Goal: Complete application form

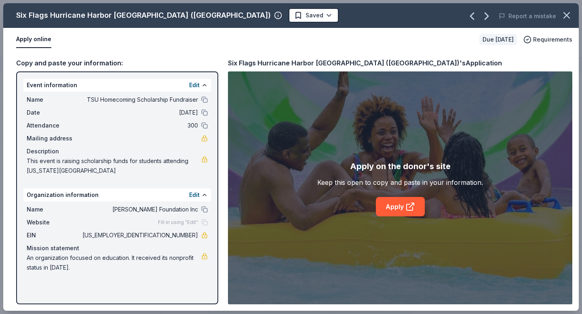
scroll to position [4905, 0]
click at [395, 209] on link "Apply" at bounding box center [400, 206] width 49 height 19
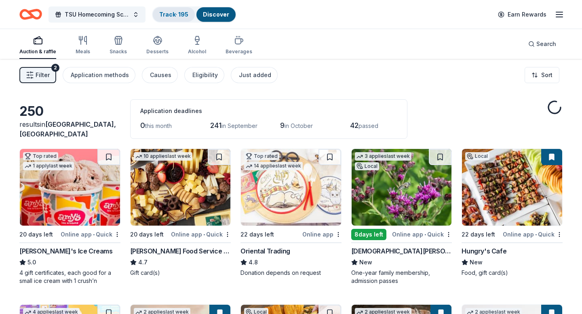
click at [171, 16] on link "Track · 195" at bounding box center [173, 14] width 29 height 7
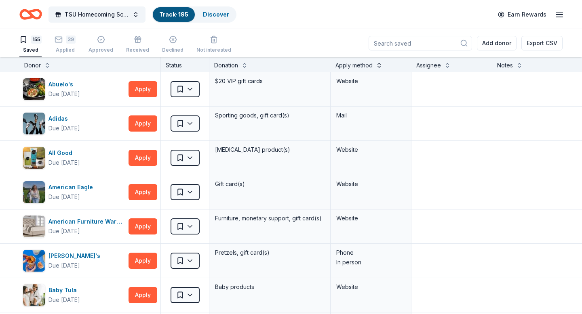
click at [379, 67] on button at bounding box center [379, 65] width 6 height 8
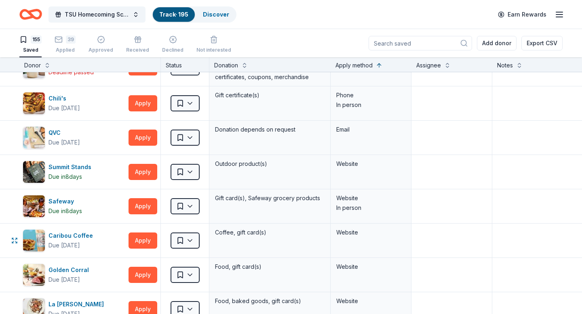
scroll to position [1921, 0]
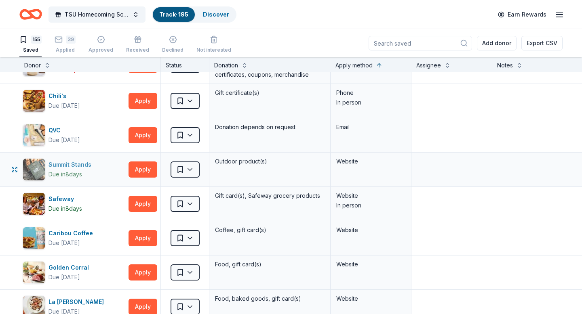
click at [69, 164] on div "Summit Stands" at bounding box center [71, 165] width 46 height 10
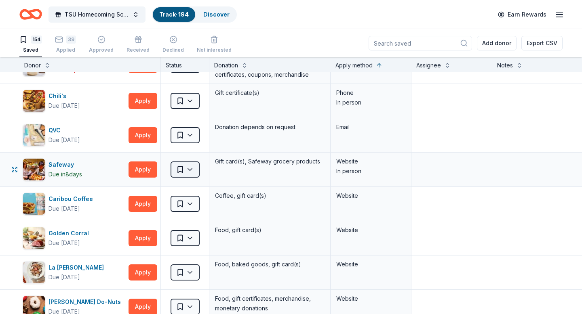
click at [191, 171] on html "TSU Homecoming Scholarship Fundraiser Track · 194 Discover Earn Rewards 154 Sav…" at bounding box center [291, 157] width 582 height 314
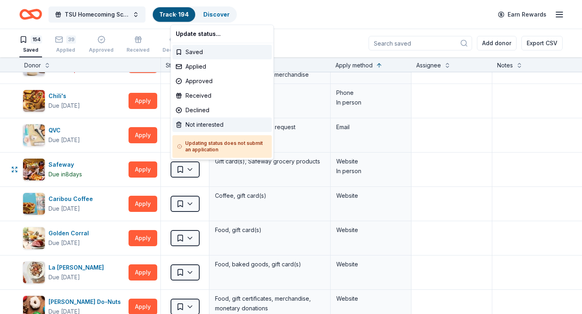
click at [194, 124] on div "Not interested" at bounding box center [222, 125] width 99 height 15
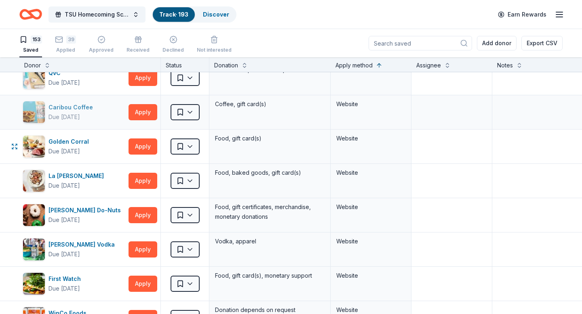
scroll to position [1980, 0]
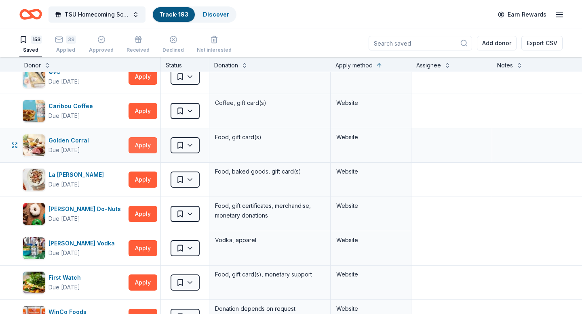
click at [143, 145] on button "Apply" at bounding box center [143, 145] width 29 height 16
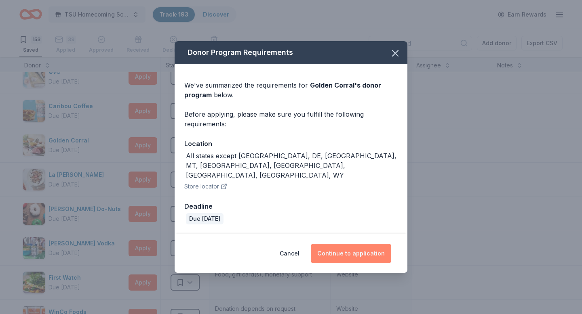
click at [349, 244] on button "Continue to application" at bounding box center [351, 253] width 80 height 19
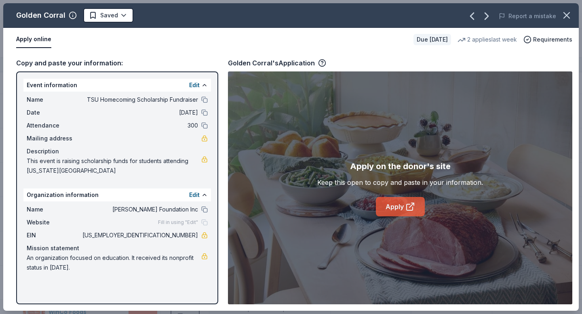
click at [396, 207] on link "Apply" at bounding box center [400, 206] width 49 height 19
click at [122, 19] on html "TSU Homecoming Scholarship Fundraiser Track · 193 Discover Earn Rewards 153 Sav…" at bounding box center [291, 157] width 582 height 314
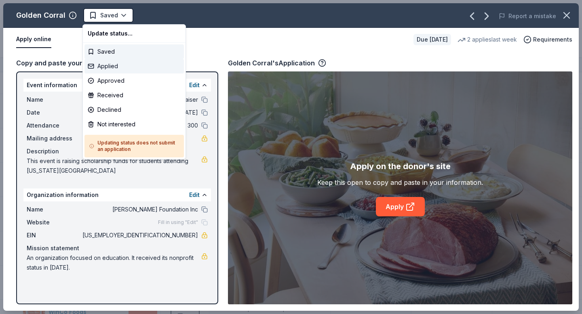
click at [115, 67] on div "Applied" at bounding box center [133, 66] width 99 height 15
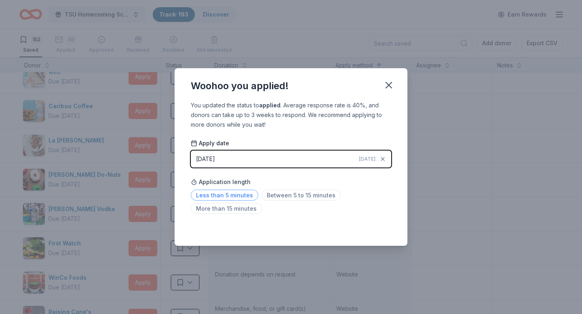
click at [226, 196] on span "Less than 5 minutes" at bounding box center [224, 195] width 67 height 11
click at [388, 84] on icon "button" at bounding box center [389, 85] width 6 height 6
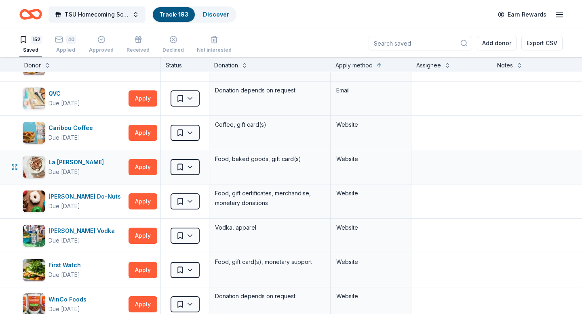
scroll to position [1959, 0]
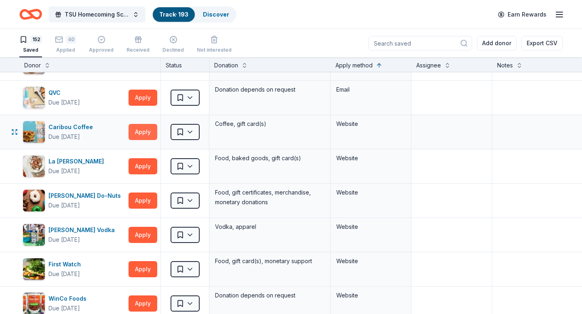
click at [142, 132] on button "Apply" at bounding box center [143, 132] width 29 height 16
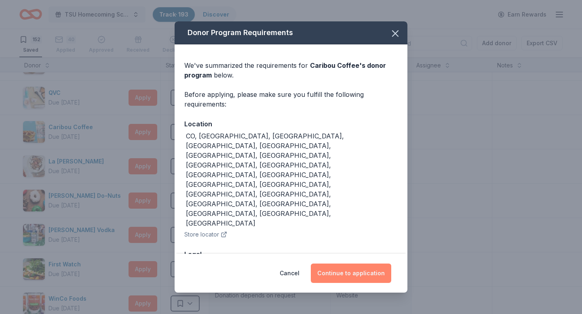
click at [344, 264] on button "Continue to application" at bounding box center [351, 273] width 80 height 19
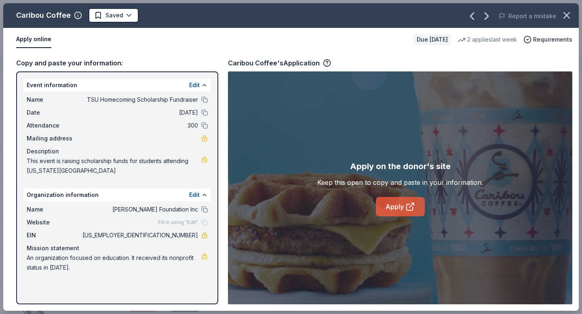
click at [402, 209] on link "Apply" at bounding box center [400, 206] width 49 height 19
click at [126, 16] on html "TSU Homecoming Scholarship Fundraiser Track · 193 Discover Earn Rewards 152 Sav…" at bounding box center [291, 157] width 582 height 314
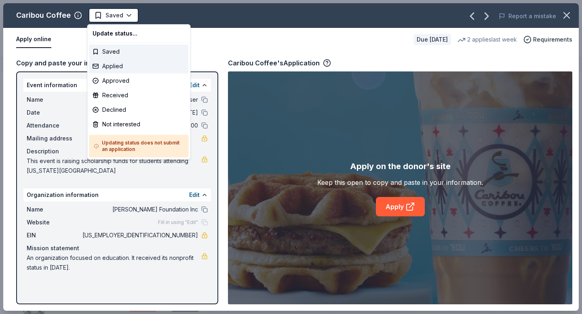
click at [122, 67] on div "Applied" at bounding box center [138, 66] width 99 height 15
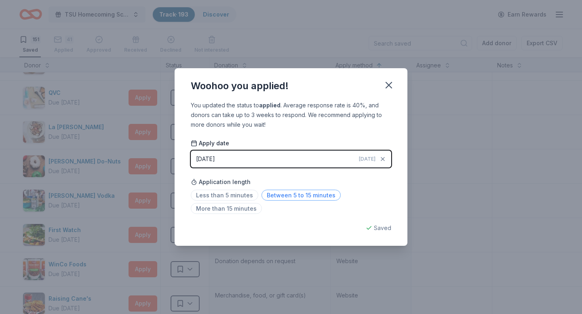
click at [284, 194] on span "Between 5 to 15 minutes" at bounding box center [300, 195] width 79 height 11
click at [385, 84] on icon "button" at bounding box center [388, 85] width 11 height 11
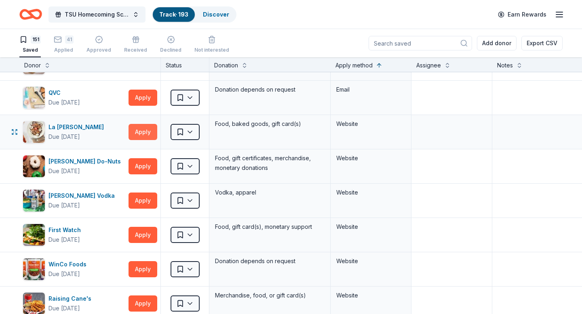
click at [136, 131] on button "Apply" at bounding box center [143, 132] width 29 height 16
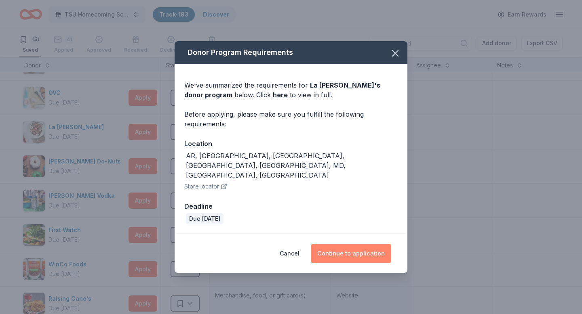
click at [358, 247] on button "Continue to application" at bounding box center [351, 253] width 80 height 19
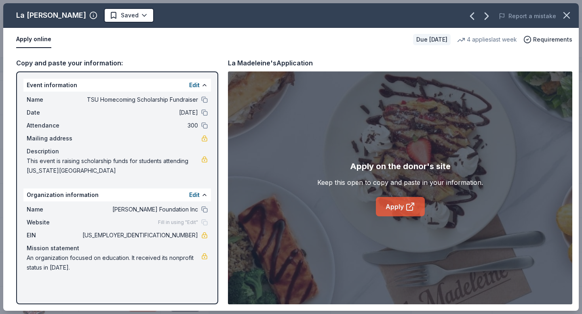
click at [397, 207] on link "Apply" at bounding box center [400, 206] width 49 height 19
click at [400, 209] on link "Apply" at bounding box center [400, 206] width 49 height 19
click at [118, 16] on html "TSU Homecoming Scholarship Fundraiser Track · 193 Discover Earn Rewards 151 Sav…" at bounding box center [291, 157] width 582 height 314
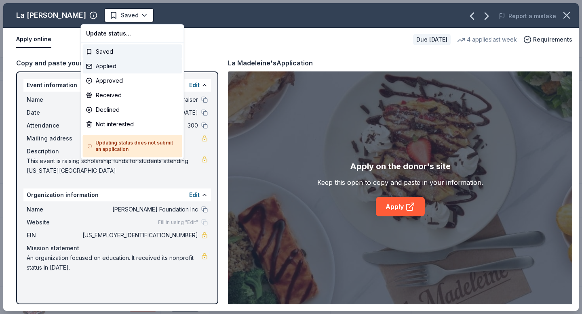
click at [113, 67] on div "Applied" at bounding box center [132, 66] width 99 height 15
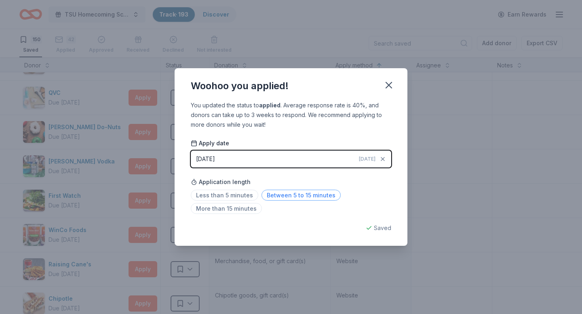
click at [296, 196] on span "Between 5 to 15 minutes" at bounding box center [300, 195] width 79 height 11
click at [388, 84] on icon "button" at bounding box center [389, 85] width 6 height 6
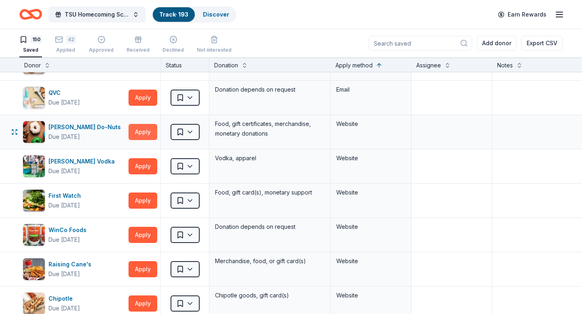
click at [148, 133] on button "Apply" at bounding box center [143, 132] width 29 height 16
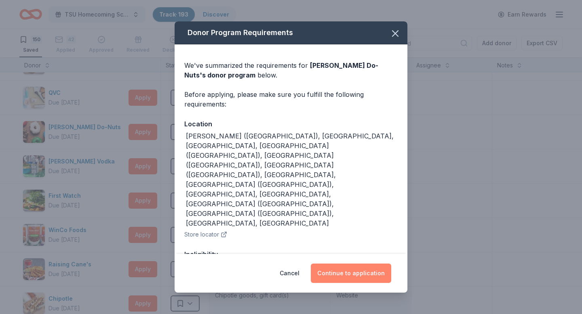
click at [352, 273] on button "Continue to application" at bounding box center [351, 273] width 80 height 19
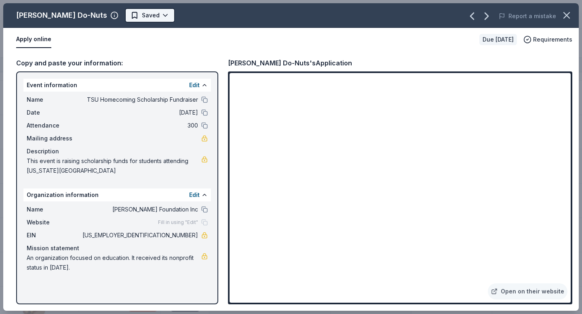
click at [134, 16] on html "TSU Homecoming Scholarship Fundraiser Track · 193 Discover Earn Rewards 150 Sav…" at bounding box center [291, 157] width 582 height 314
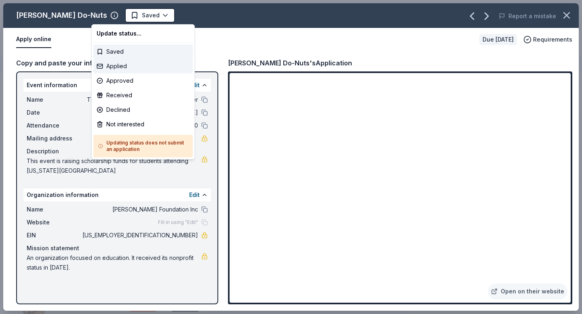
click at [120, 69] on div "Applied" at bounding box center [142, 66] width 99 height 15
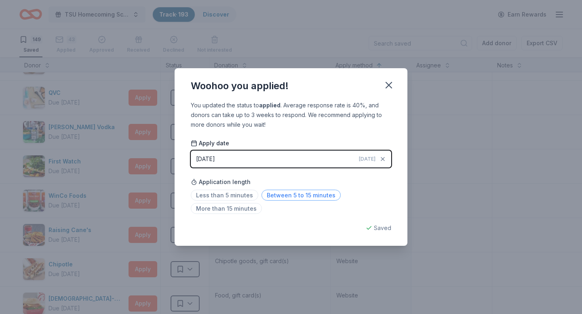
click at [280, 194] on span "Between 5 to 15 minutes" at bounding box center [300, 195] width 79 height 11
click at [387, 89] on icon "button" at bounding box center [388, 85] width 11 height 11
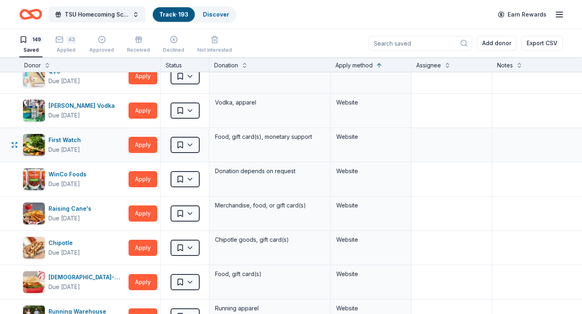
scroll to position [1982, 0]
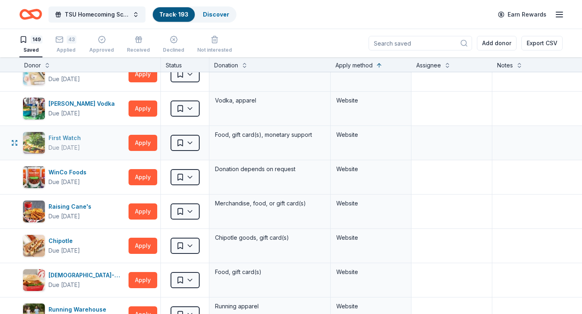
click at [64, 136] on div "First Watch" at bounding box center [66, 138] width 36 height 10
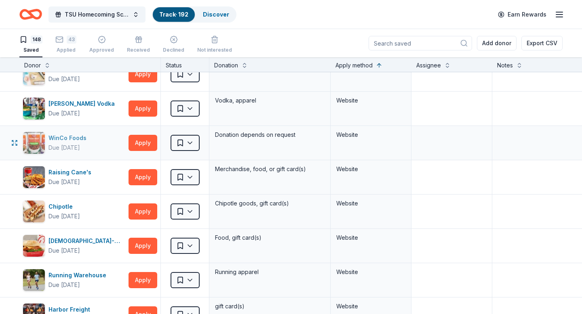
click at [78, 140] on div "WinCo Foods" at bounding box center [68, 138] width 41 height 10
click at [192, 143] on html "TSU Homecoming Scholarship Fundraiser Track · 192 Discover Earn Rewards 148 Sav…" at bounding box center [291, 157] width 582 height 314
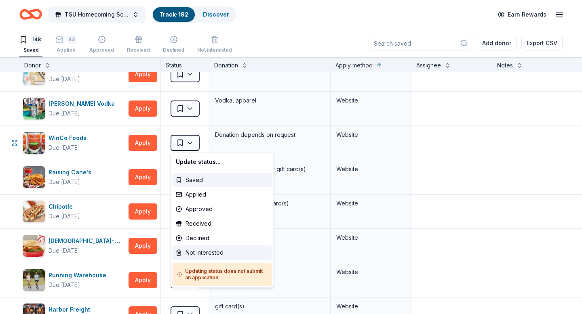
click at [205, 253] on div "Not interested" at bounding box center [222, 253] width 99 height 15
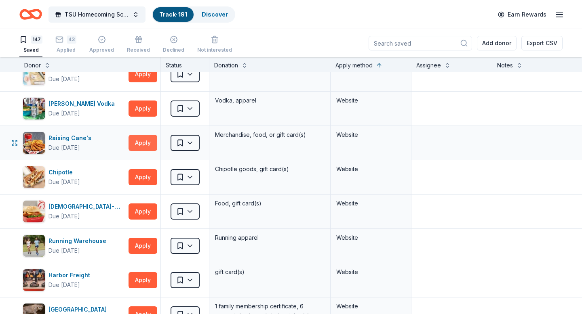
click at [142, 143] on button "Apply" at bounding box center [143, 143] width 29 height 16
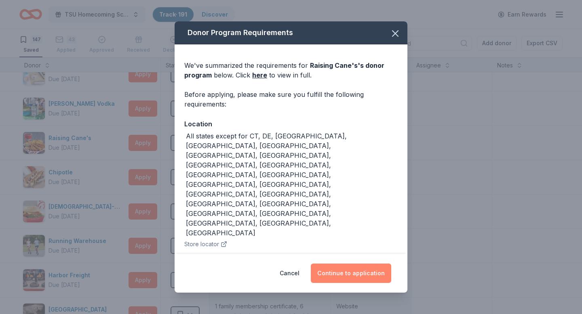
click at [342, 272] on button "Continue to application" at bounding box center [351, 273] width 80 height 19
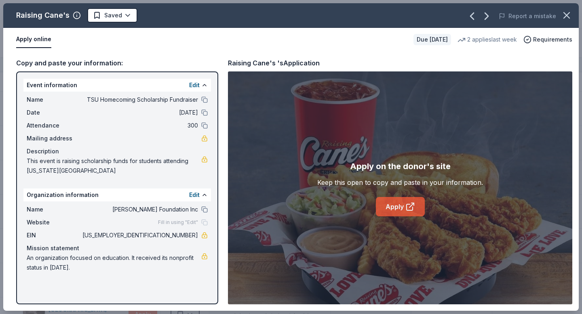
click at [395, 203] on link "Apply" at bounding box center [400, 206] width 49 height 19
click at [126, 18] on html "TSU Homecoming Scholarship Fundraiser Track · 191 Discover Earn Rewards 147 Sav…" at bounding box center [291, 157] width 582 height 314
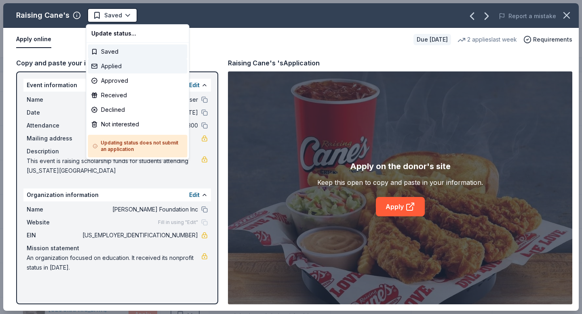
click at [105, 66] on div "Applied" at bounding box center [137, 66] width 99 height 15
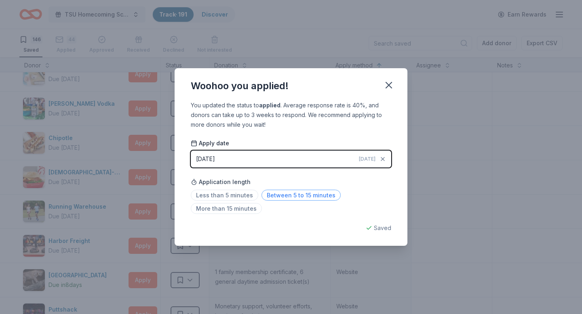
click at [293, 196] on span "Between 5 to 15 minutes" at bounding box center [300, 195] width 79 height 11
click at [384, 90] on icon "button" at bounding box center [388, 85] width 11 height 11
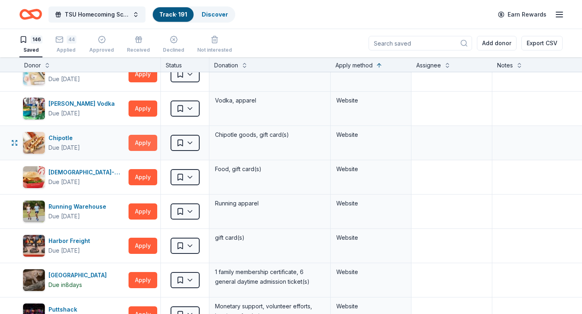
click at [142, 143] on button "Apply" at bounding box center [143, 143] width 29 height 16
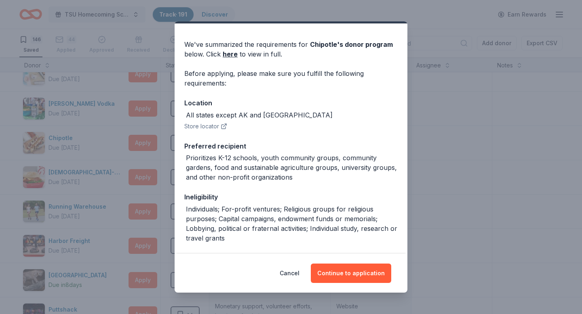
scroll to position [23, 0]
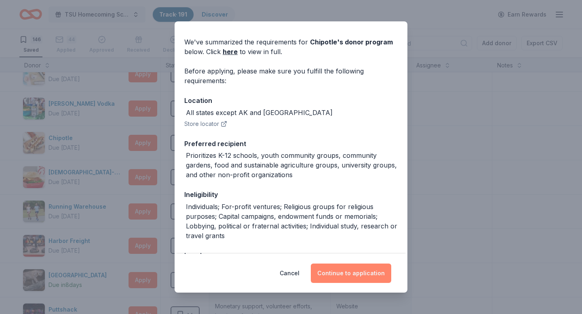
click at [344, 273] on button "Continue to application" at bounding box center [351, 273] width 80 height 19
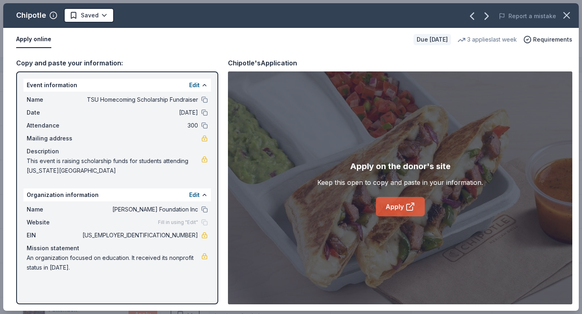
click at [401, 209] on link "Apply" at bounding box center [400, 206] width 49 height 19
drag, startPoint x: 165, startPoint y: 237, endPoint x: 183, endPoint y: 237, distance: 17.8
click at [183, 237] on span "93-2566783" at bounding box center [139, 236] width 117 height 10
drag, startPoint x: 166, startPoint y: 236, endPoint x: 180, endPoint y: 236, distance: 14.5
click at [180, 236] on span "93-2566783" at bounding box center [139, 236] width 117 height 10
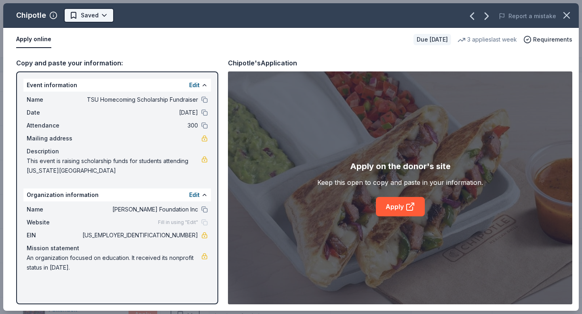
click at [105, 16] on html "TSU Homecoming Scholarship Fundraiser Track · 191 Discover Earn Rewards 146 Sav…" at bounding box center [291, 157] width 582 height 314
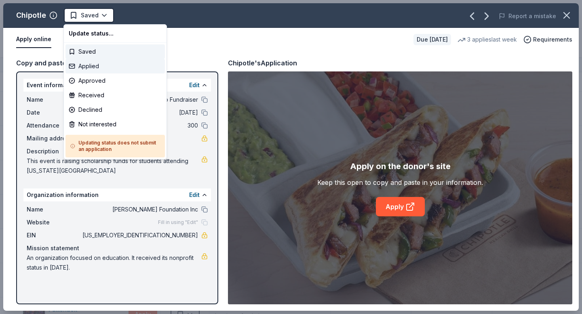
click at [90, 70] on div "Applied" at bounding box center [114, 66] width 99 height 15
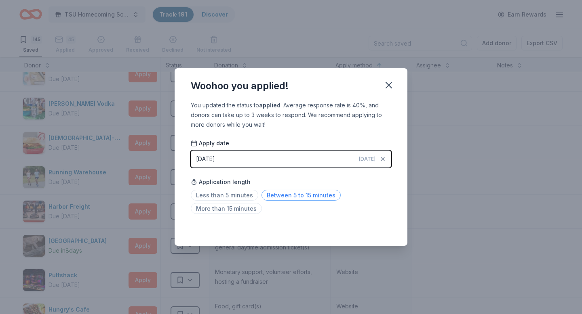
click at [278, 195] on span "Between 5 to 15 minutes" at bounding box center [300, 195] width 79 height 11
click at [388, 88] on icon "button" at bounding box center [388, 85] width 11 height 11
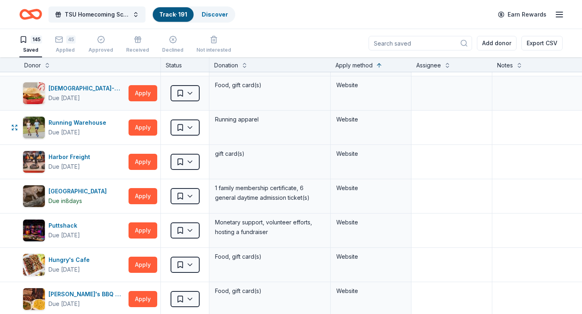
scroll to position [2034, 0]
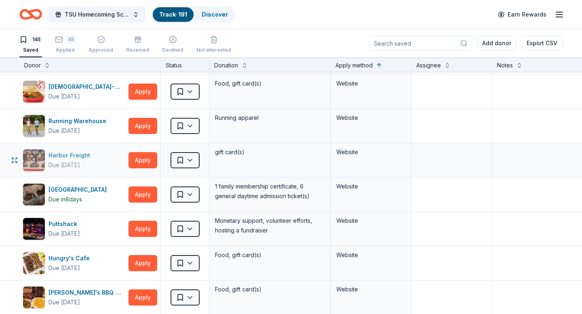
click at [75, 159] on div "Harbor Freight" at bounding box center [70, 156] width 45 height 10
click at [141, 162] on button "Apply" at bounding box center [143, 160] width 29 height 16
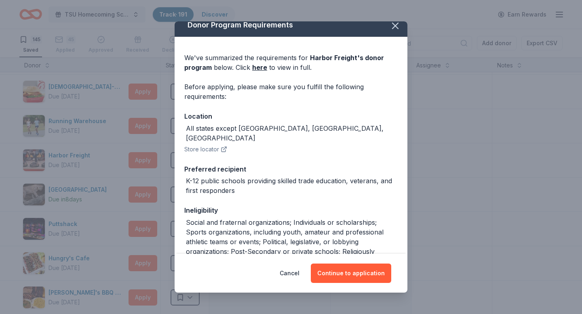
scroll to position [0, 0]
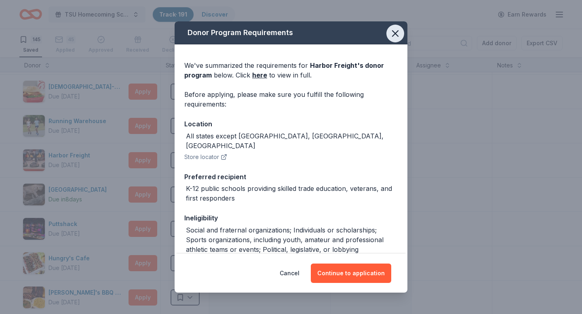
click at [394, 34] on icon "button" at bounding box center [395, 34] width 6 height 6
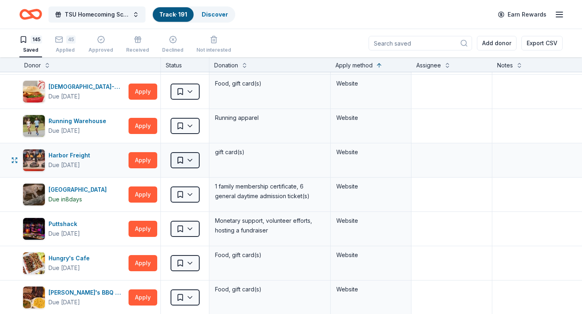
click at [188, 161] on html "TSU Homecoming Scholarship Fundraiser Track · 191 Discover Earn Rewards 145 Sav…" at bounding box center [291, 157] width 582 height 314
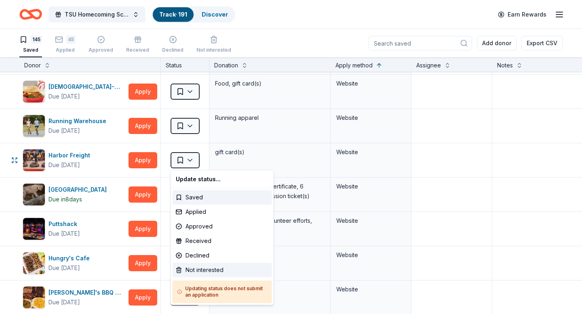
click at [200, 270] on div "Not interested" at bounding box center [222, 270] width 99 height 15
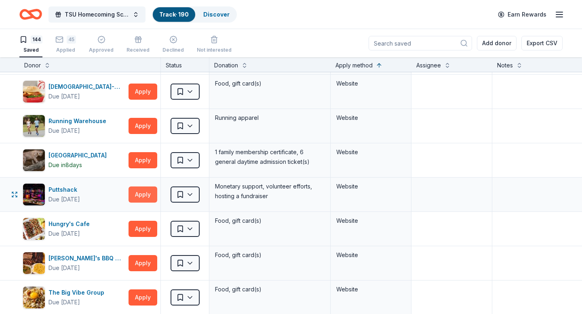
click at [146, 195] on button "Apply" at bounding box center [143, 195] width 29 height 16
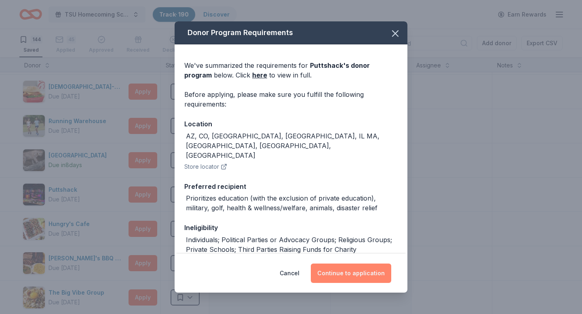
click at [347, 274] on button "Continue to application" at bounding box center [351, 273] width 80 height 19
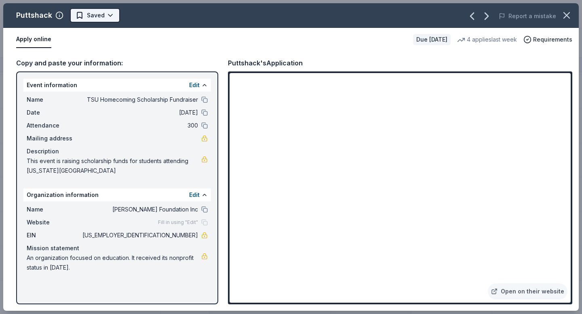
click at [108, 15] on html "TSU Homecoming Scholarship Fundraiser Track · 190 Discover Earn Rewards 144 Sav…" at bounding box center [291, 157] width 582 height 314
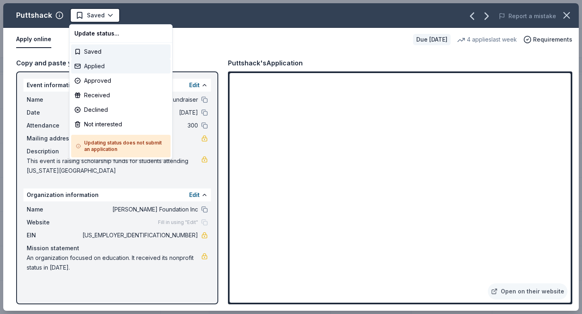
click at [92, 69] on div "Applied" at bounding box center [120, 66] width 99 height 15
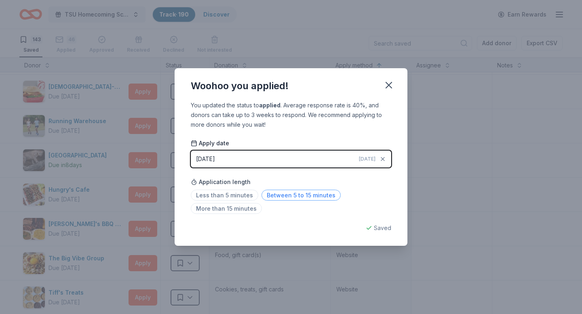
click at [290, 195] on span "Between 5 to 15 minutes" at bounding box center [300, 195] width 79 height 11
click at [386, 87] on icon "button" at bounding box center [389, 85] width 6 height 6
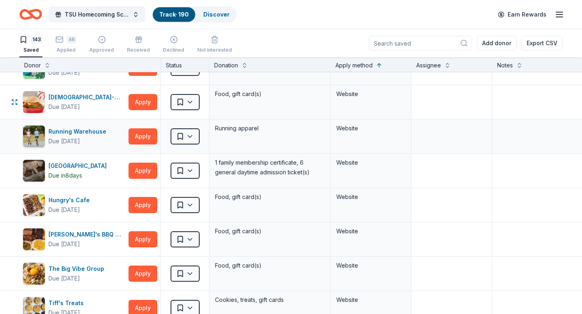
scroll to position [2024, 0]
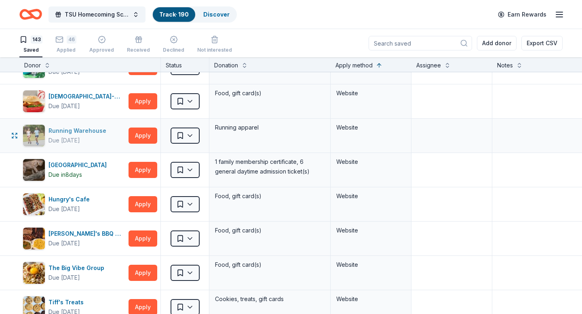
click at [76, 131] on div "Running Warehouse" at bounding box center [78, 131] width 61 height 10
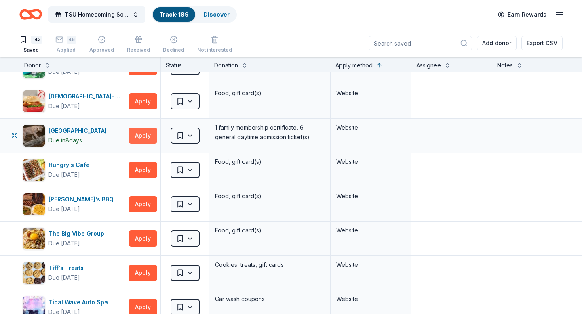
click at [141, 135] on button "Apply" at bounding box center [143, 136] width 29 height 16
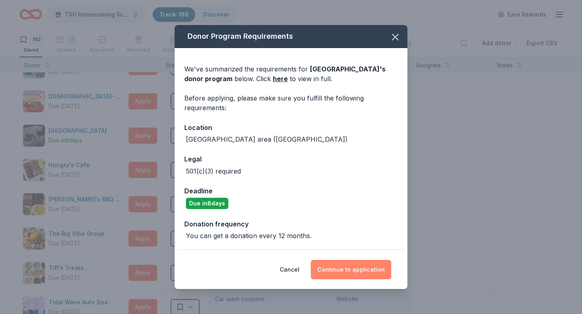
click at [349, 273] on button "Continue to application" at bounding box center [351, 269] width 80 height 19
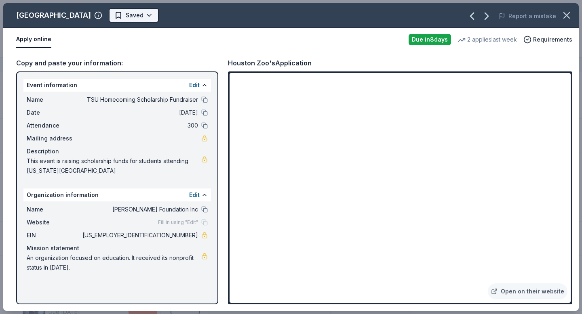
click at [120, 18] on html "TSU Homecoming Scholarship Fundraiser Track · 189 Discover Earn Rewards 142 Sav…" at bounding box center [291, 157] width 582 height 314
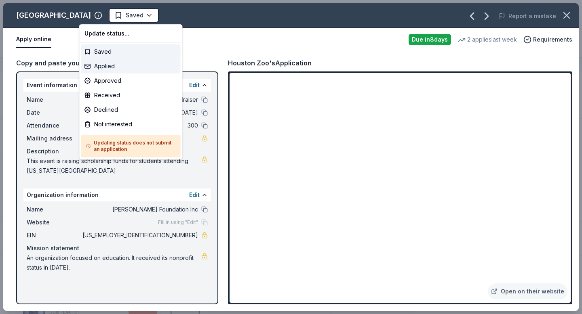
click at [104, 67] on div "Applied" at bounding box center [130, 66] width 99 height 15
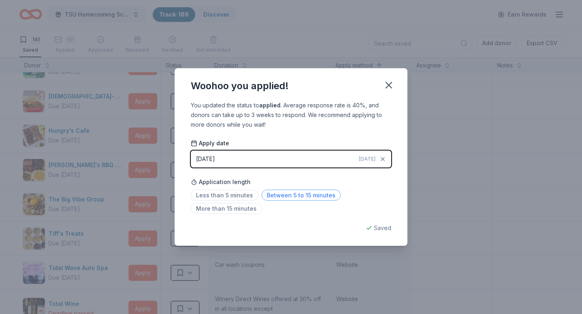
click at [300, 199] on span "Between 5 to 15 minutes" at bounding box center [300, 195] width 79 height 11
click at [390, 84] on icon "button" at bounding box center [389, 85] width 6 height 6
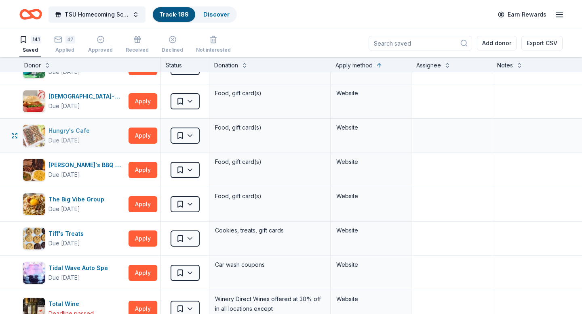
click at [68, 136] on div "Due in 22 days" at bounding box center [64, 141] width 32 height 10
click at [141, 136] on button "Apply" at bounding box center [143, 136] width 29 height 16
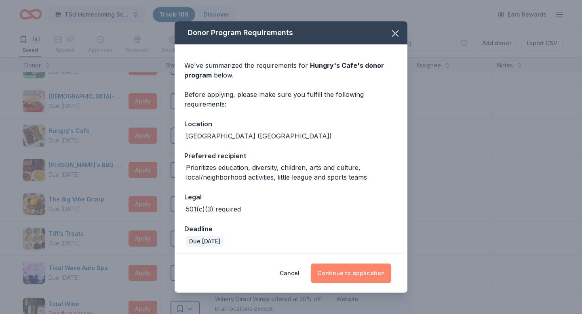
click at [348, 274] on button "Continue to application" at bounding box center [351, 273] width 80 height 19
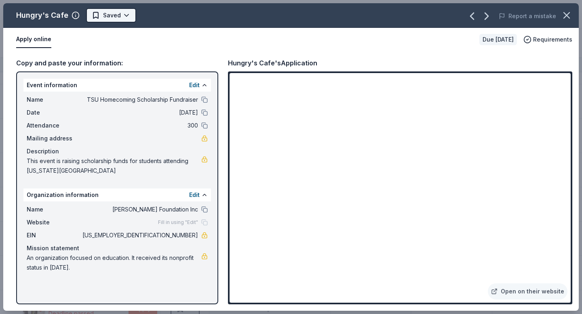
click at [125, 17] on html "TSU Homecoming Scholarship Fundraiser Track · 189 Discover Earn Rewards 141 Sav…" at bounding box center [291, 157] width 582 height 314
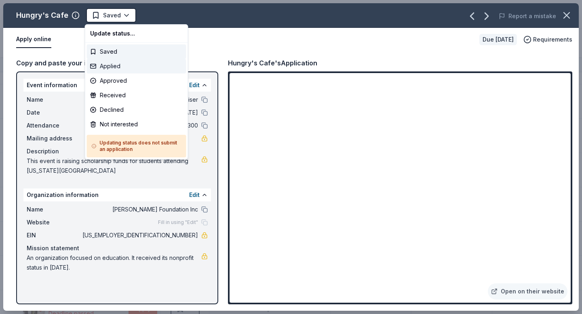
click at [116, 68] on div "Applied" at bounding box center [136, 66] width 99 height 15
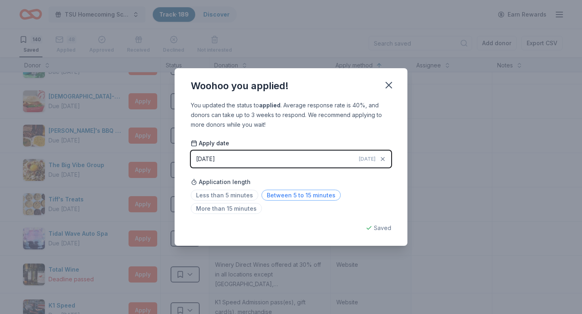
click at [295, 194] on span "Between 5 to 15 minutes" at bounding box center [300, 195] width 79 height 11
click at [387, 87] on icon "button" at bounding box center [389, 85] width 6 height 6
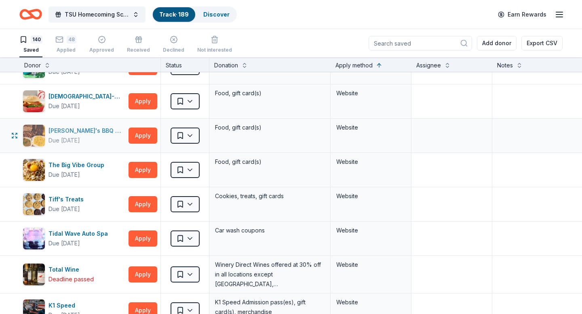
click at [90, 135] on div "Ray's BBQ Shack" at bounding box center [86, 131] width 77 height 10
click at [141, 137] on button "Apply" at bounding box center [143, 136] width 29 height 16
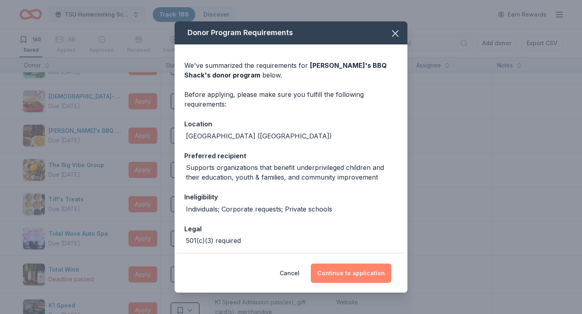
click at [343, 274] on button "Continue to application" at bounding box center [351, 273] width 80 height 19
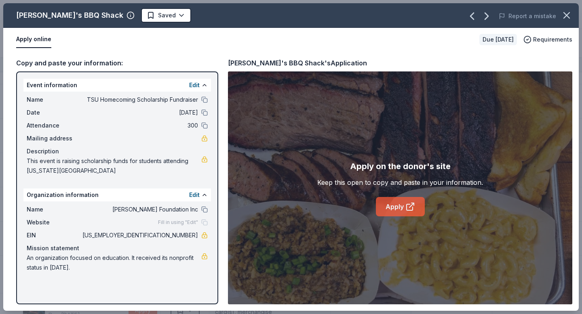
click at [403, 209] on link "Apply" at bounding box center [400, 206] width 49 height 19
click at [133, 17] on html "TSU Homecoming Scholarship Fundraiser Track · 189 Discover Earn Rewards 140 Sav…" at bounding box center [291, 157] width 582 height 314
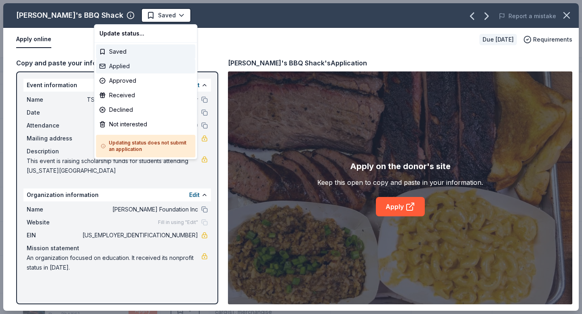
click at [117, 63] on div "Applied" at bounding box center [145, 66] width 99 height 15
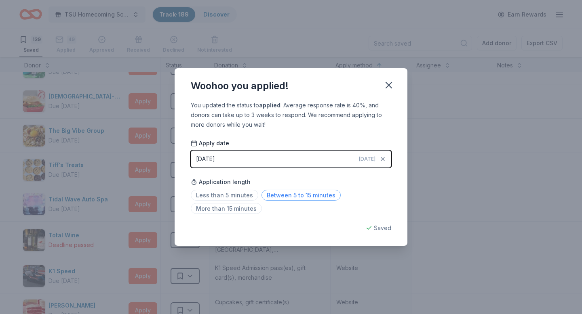
click at [285, 194] on span "Between 5 to 15 minutes" at bounding box center [300, 195] width 79 height 11
click at [390, 88] on icon "button" at bounding box center [388, 85] width 11 height 11
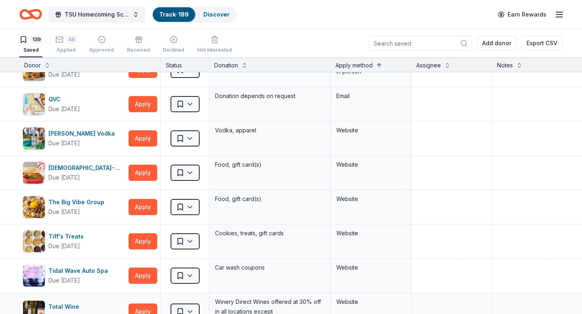
scroll to position [1882, 0]
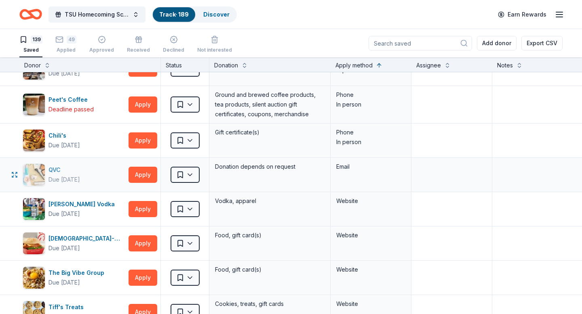
click at [43, 176] on img "button" at bounding box center [34, 175] width 22 height 22
click at [190, 105] on html "TSU Homecoming Scholarship Fundraiser Track · 189 Discover Earn Rewards 139 Sav…" at bounding box center [291, 157] width 582 height 314
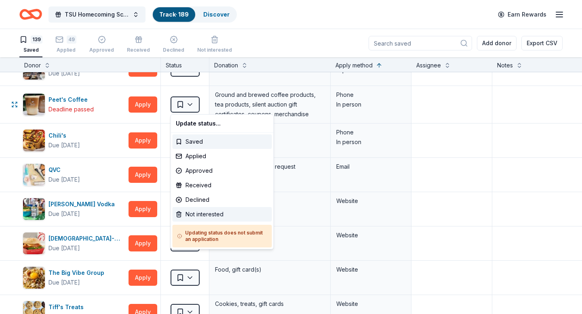
click at [207, 214] on div "Not interested" at bounding box center [222, 214] width 99 height 15
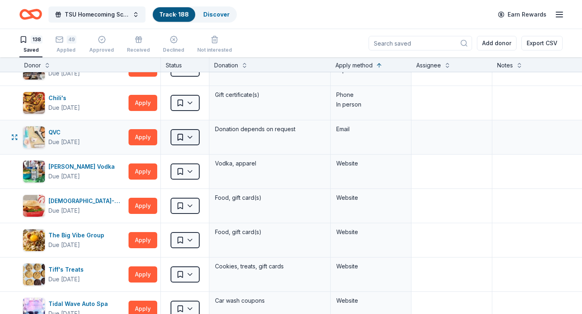
click at [189, 139] on html "TSU Homecoming Scholarship Fundraiser Track · 188 Discover Earn Rewards 138 Sav…" at bounding box center [291, 157] width 582 height 314
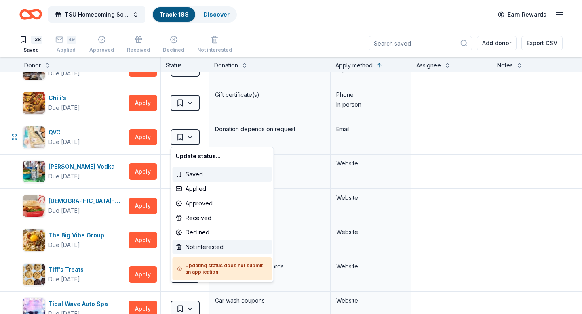
click at [202, 247] on div "Not interested" at bounding box center [222, 247] width 99 height 15
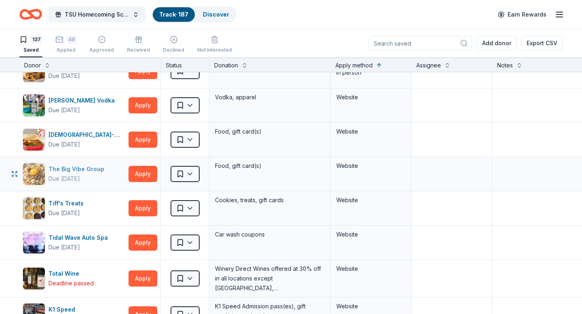
scroll to position [1915, 0]
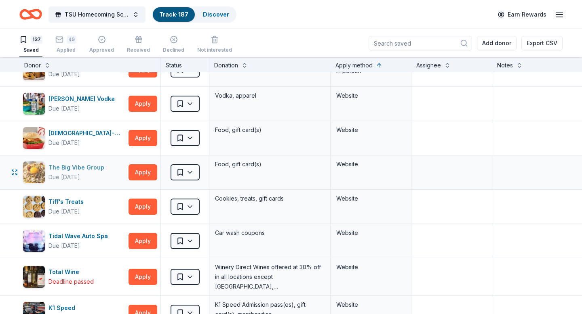
click at [80, 173] on div "Due [DATE]" at bounding box center [64, 178] width 32 height 10
click at [145, 174] on button "Apply" at bounding box center [143, 172] width 29 height 16
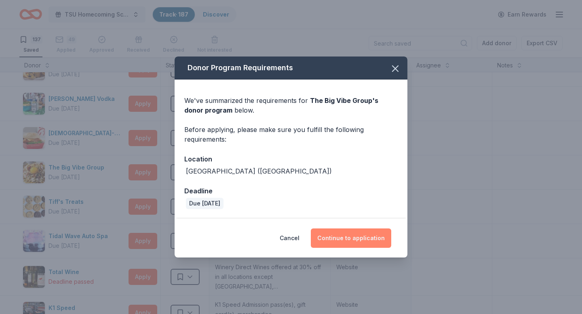
click at [353, 238] on button "Continue to application" at bounding box center [351, 238] width 80 height 19
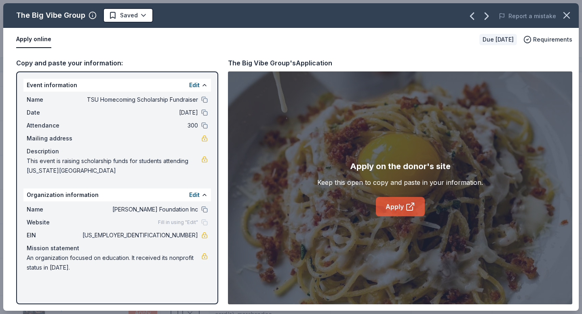
click at [400, 211] on link "Apply" at bounding box center [400, 206] width 49 height 19
click at [143, 19] on html "TSU Homecoming Scholarship Fundraiser Track · 187 Discover Earn Rewards 137 Sav…" at bounding box center [291, 157] width 582 height 314
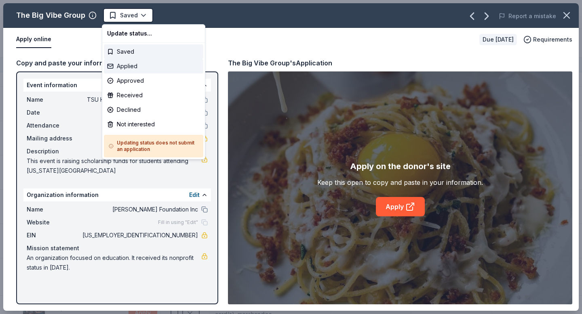
click at [126, 66] on div "Applied" at bounding box center [153, 66] width 99 height 15
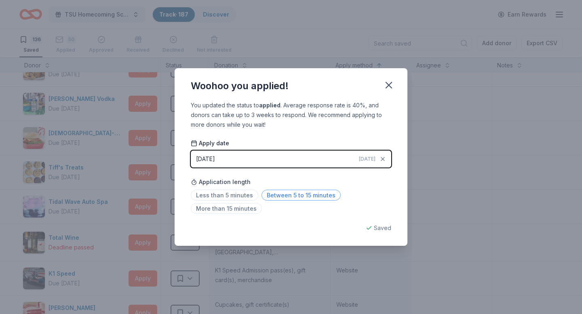
click at [288, 192] on span "Between 5 to 15 minutes" at bounding box center [300, 195] width 79 height 11
click at [388, 85] on icon "button" at bounding box center [389, 85] width 6 height 6
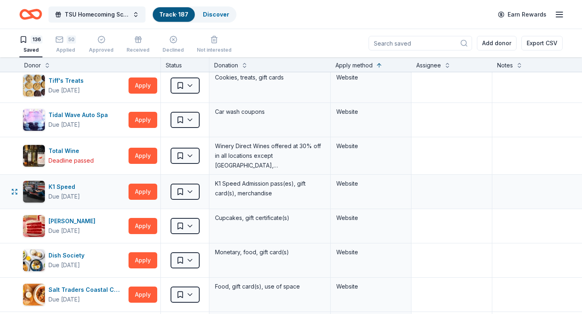
scroll to position [2000, 0]
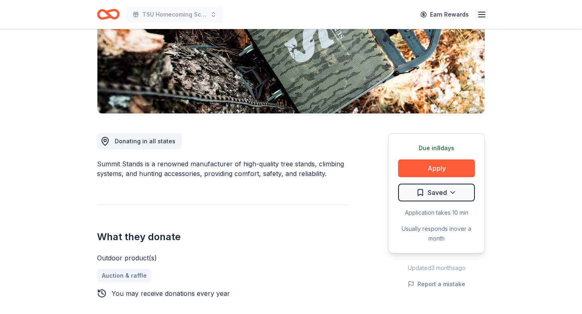
scroll to position [154, 0]
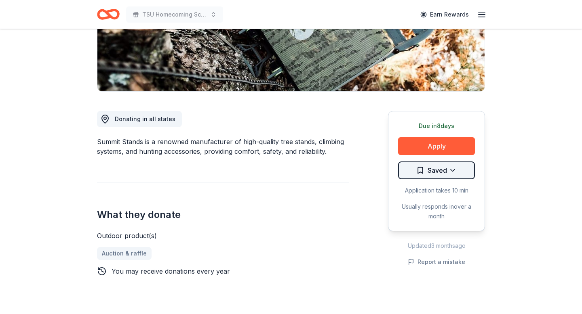
click at [454, 160] on html "TSU Homecoming Scholarship Fundraiser Earn Rewards Due in 8 days Share Summit S…" at bounding box center [291, 3] width 582 height 314
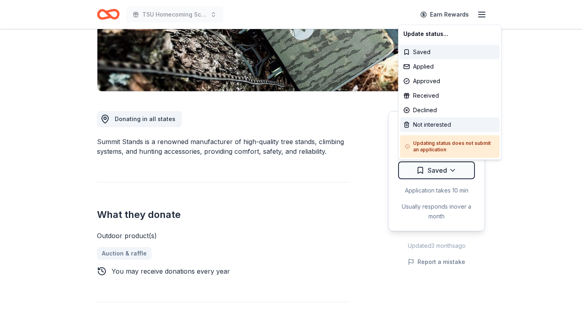
click at [433, 128] on div "Not interested" at bounding box center [449, 125] width 99 height 15
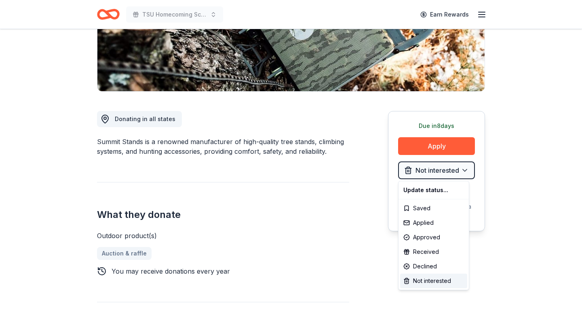
click at [343, 160] on html "TSU Homecoming Scholarship Fundraiser Earn Rewards Due in 8 days Share Summit S…" at bounding box center [291, 3] width 582 height 314
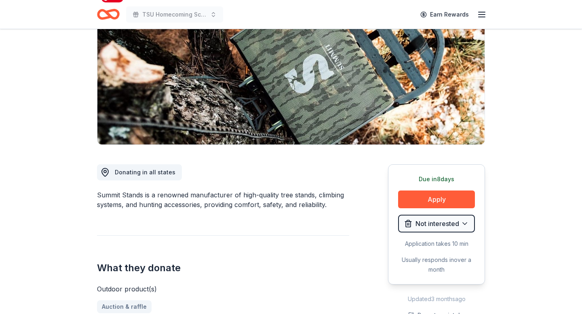
scroll to position [0, 0]
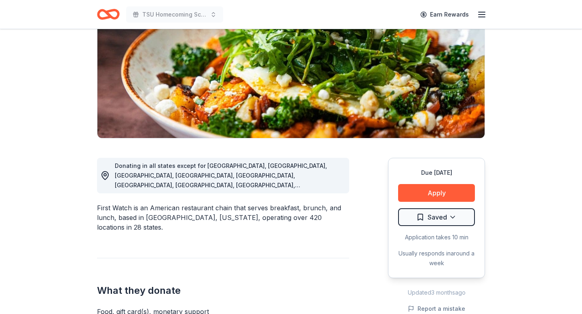
scroll to position [69, 0]
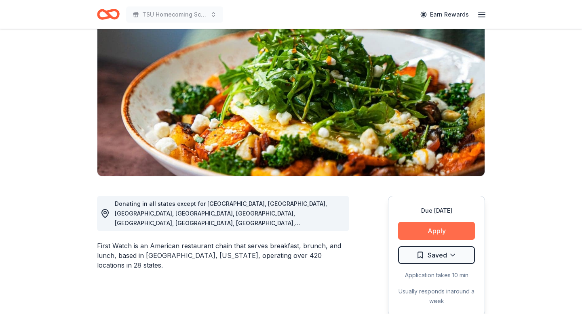
click at [433, 230] on button "Apply" at bounding box center [436, 231] width 77 height 18
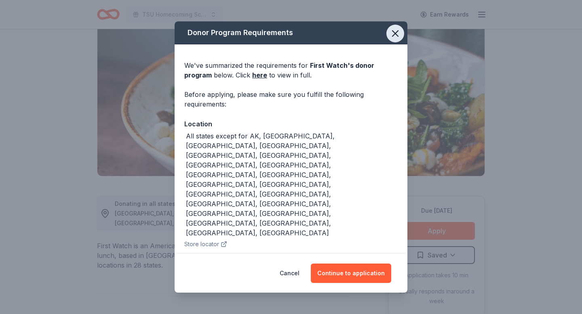
click at [395, 36] on icon "button" at bounding box center [395, 33] width 11 height 11
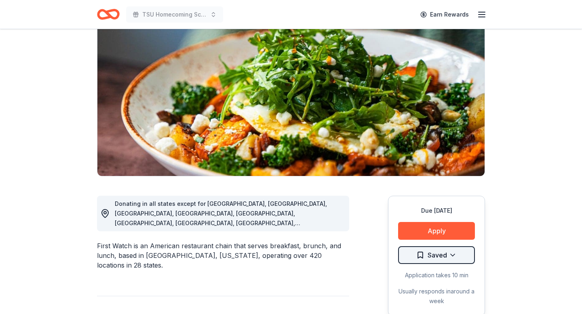
click at [456, 245] on html "TSU Homecoming Scholarship Fundraiser Earn Rewards Due in 20 days Share First W…" at bounding box center [291, 88] width 582 height 314
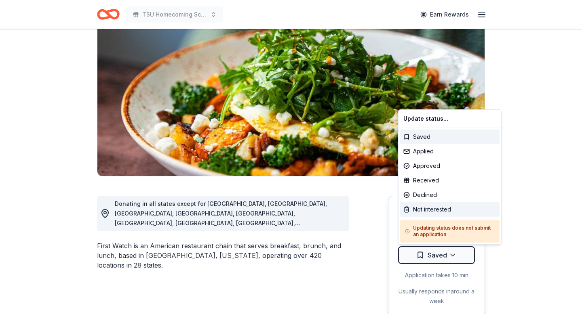
click at [425, 209] on div "Not interested" at bounding box center [449, 209] width 99 height 15
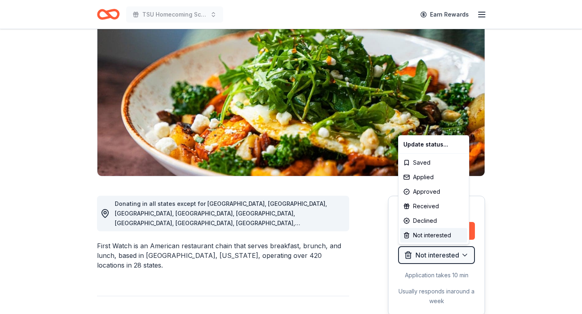
click at [50, 67] on html "TSU Homecoming Scholarship Fundraiser Earn Rewards Due in 20 days Share First W…" at bounding box center [291, 88] width 582 height 314
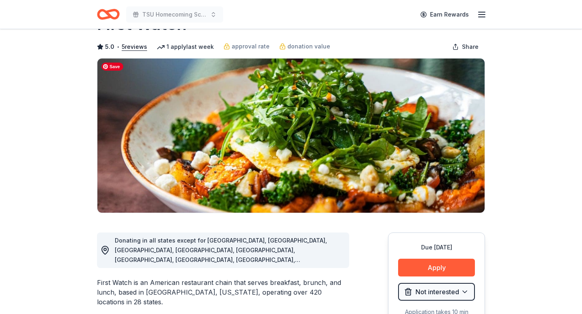
scroll to position [34, 0]
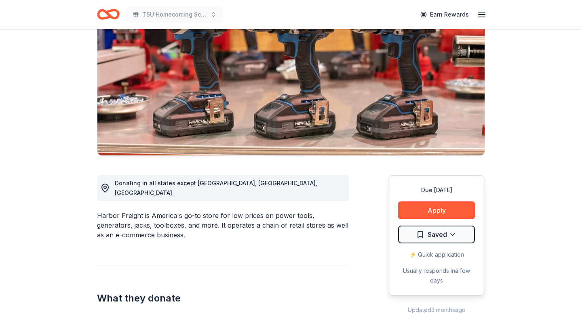
scroll to position [73, 0]
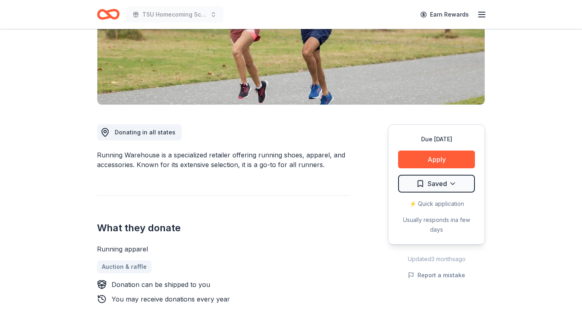
scroll to position [135, 0]
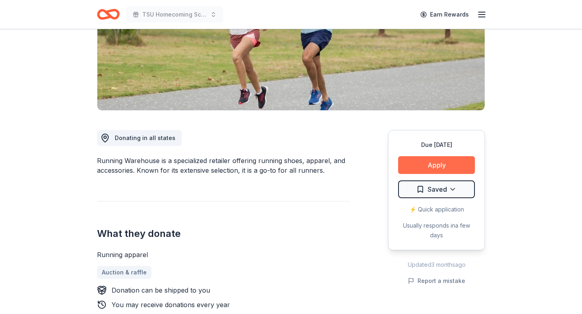
click at [434, 164] on button "Apply" at bounding box center [436, 165] width 77 height 18
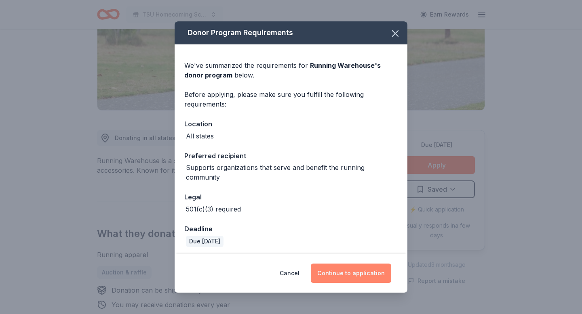
click at [362, 275] on button "Continue to application" at bounding box center [351, 273] width 80 height 19
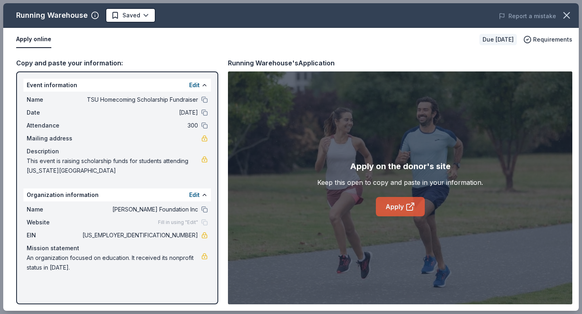
click at [402, 210] on link "Apply" at bounding box center [400, 206] width 49 height 19
click at [143, 16] on body "TSU Homecoming Scholarship Fundraiser Earn Rewards Due in 20 days Share Running…" at bounding box center [291, 22] width 582 height 314
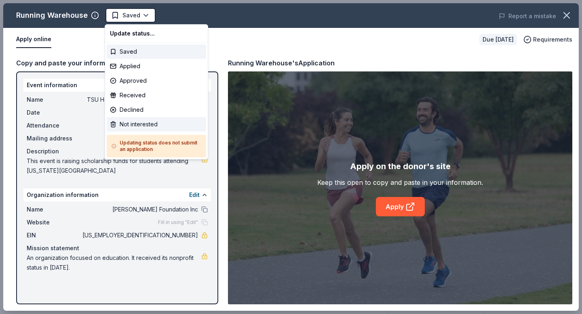
click at [138, 126] on div "Not interested" at bounding box center [156, 124] width 99 height 15
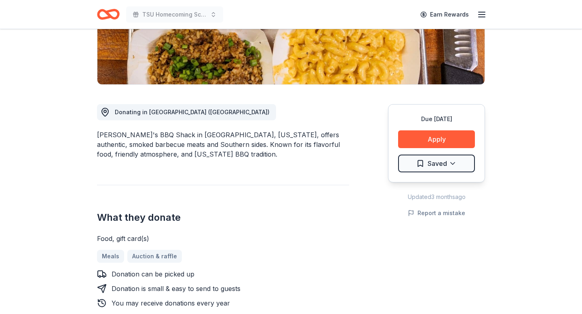
scroll to position [137, 0]
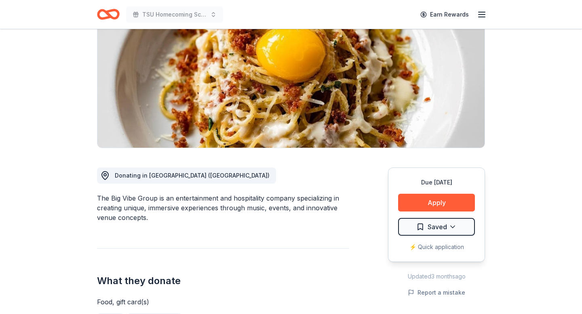
scroll to position [85, 0]
